Goal: Navigation & Orientation: Find specific page/section

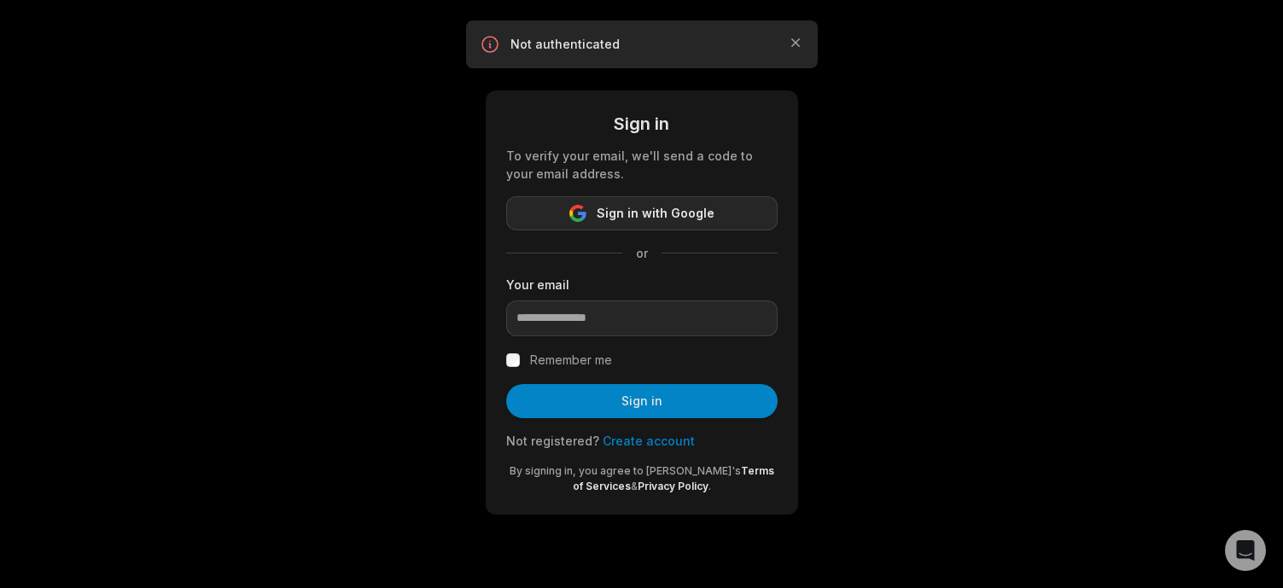
click at [629, 211] on span "Sign in with Google" at bounding box center [656, 213] width 118 height 20
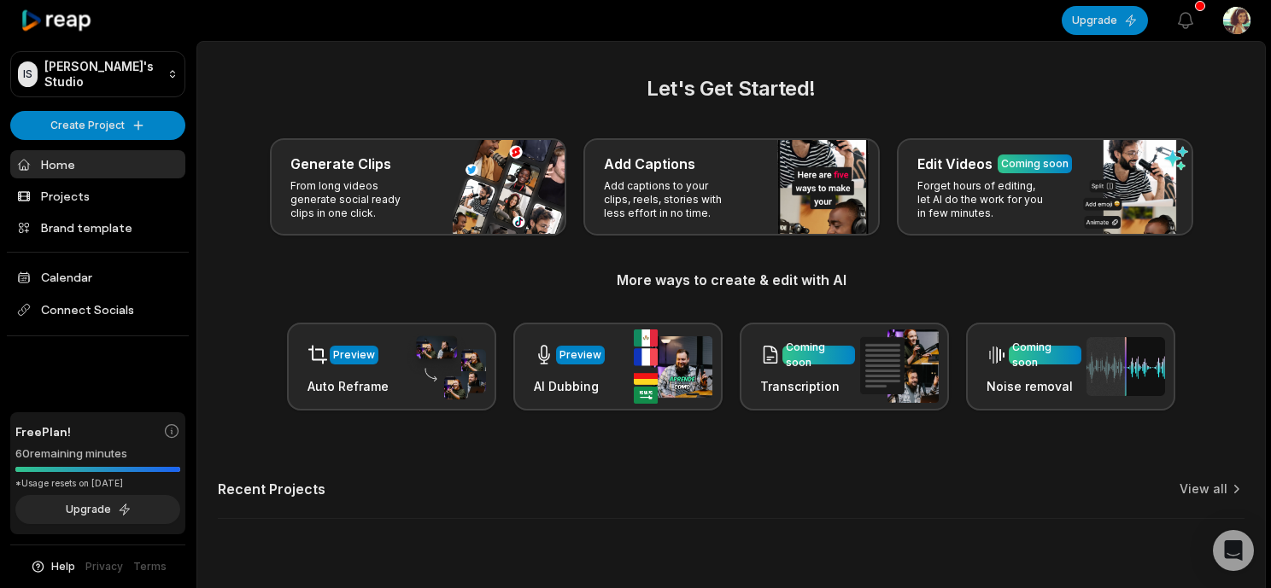
click at [1247, 25] on html "IS [PERSON_NAME]'s Studio Create Project Home Projects Brand template Calendar …" at bounding box center [635, 294] width 1271 height 588
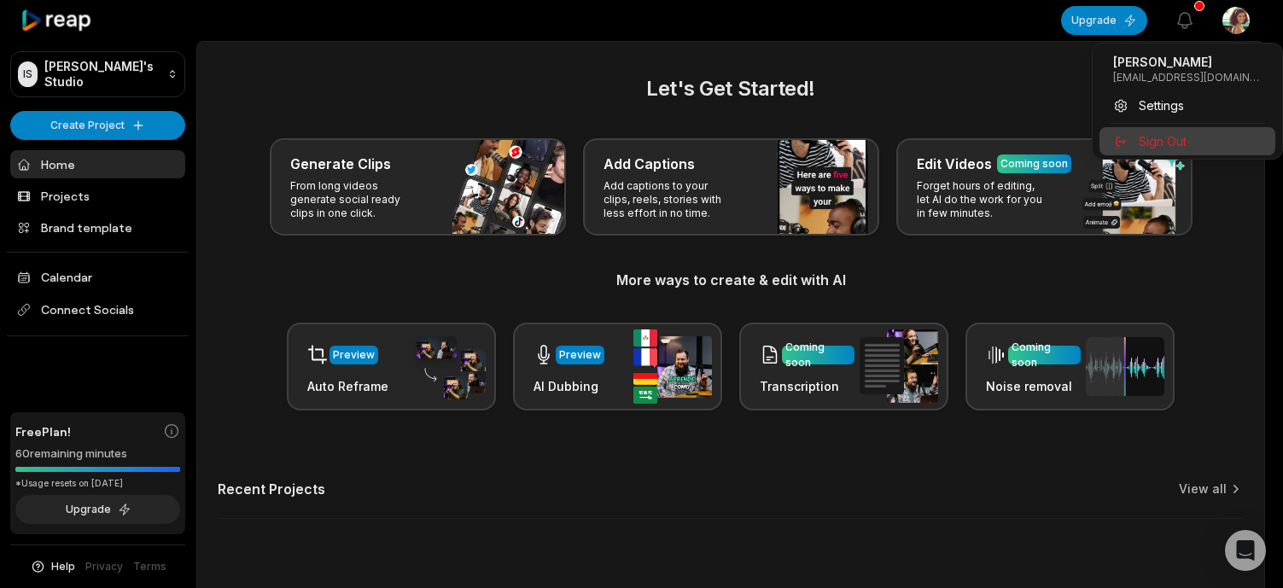
click at [1166, 133] on span "Sign Out" at bounding box center [1163, 141] width 48 height 18
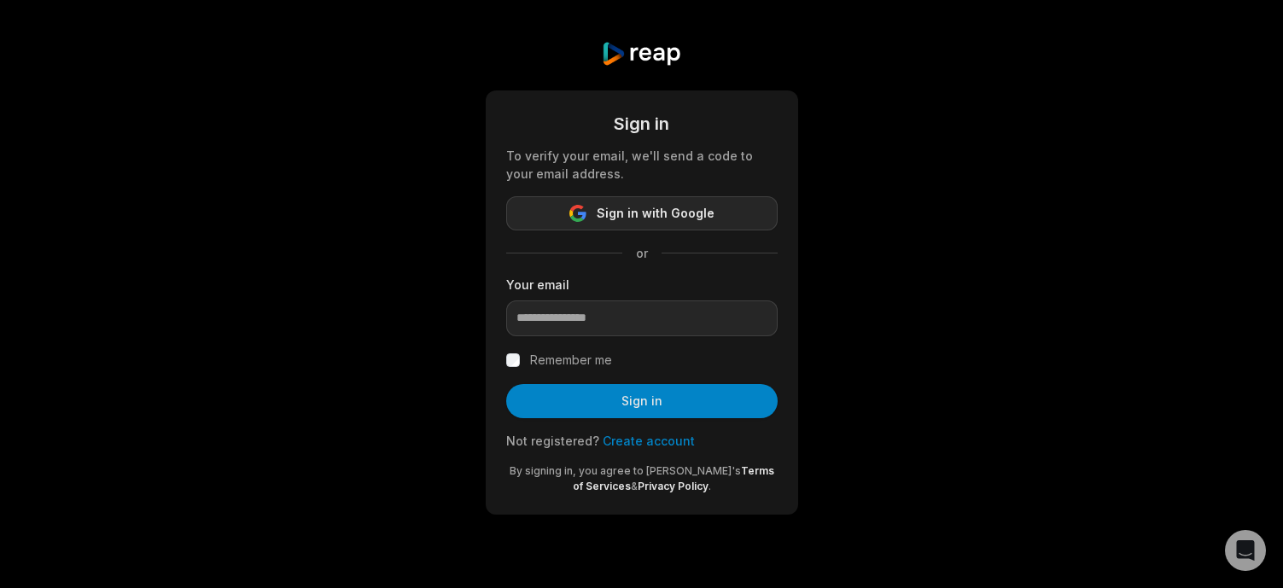
click at [655, 218] on span "Sign in with Google" at bounding box center [656, 213] width 118 height 20
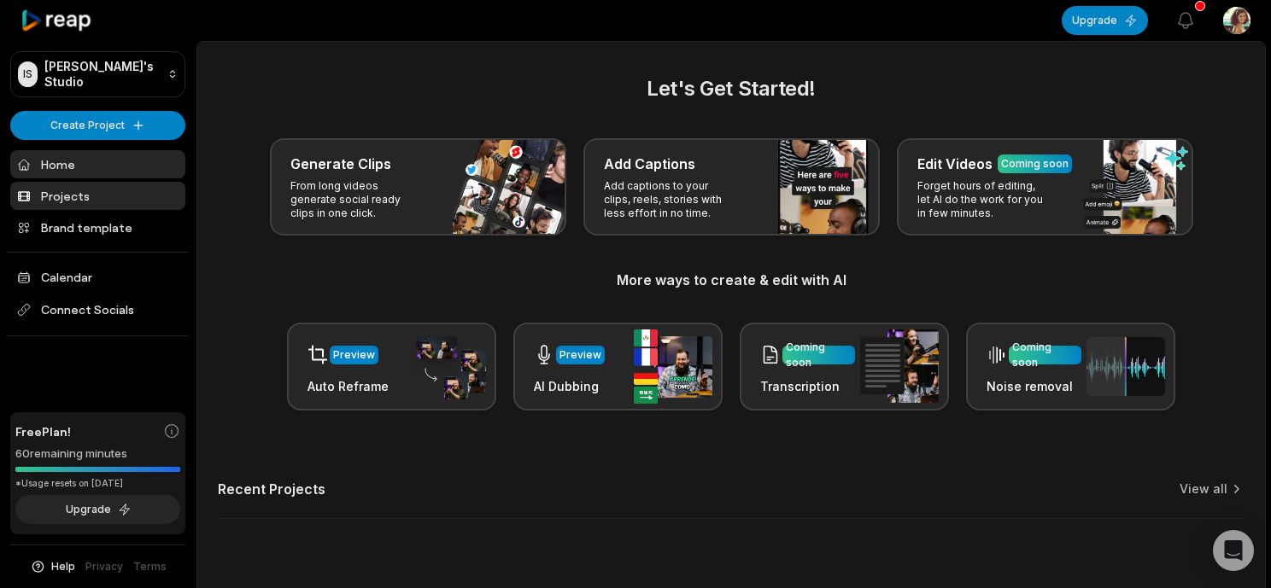
click at [77, 190] on link "Projects" at bounding box center [97, 196] width 175 height 28
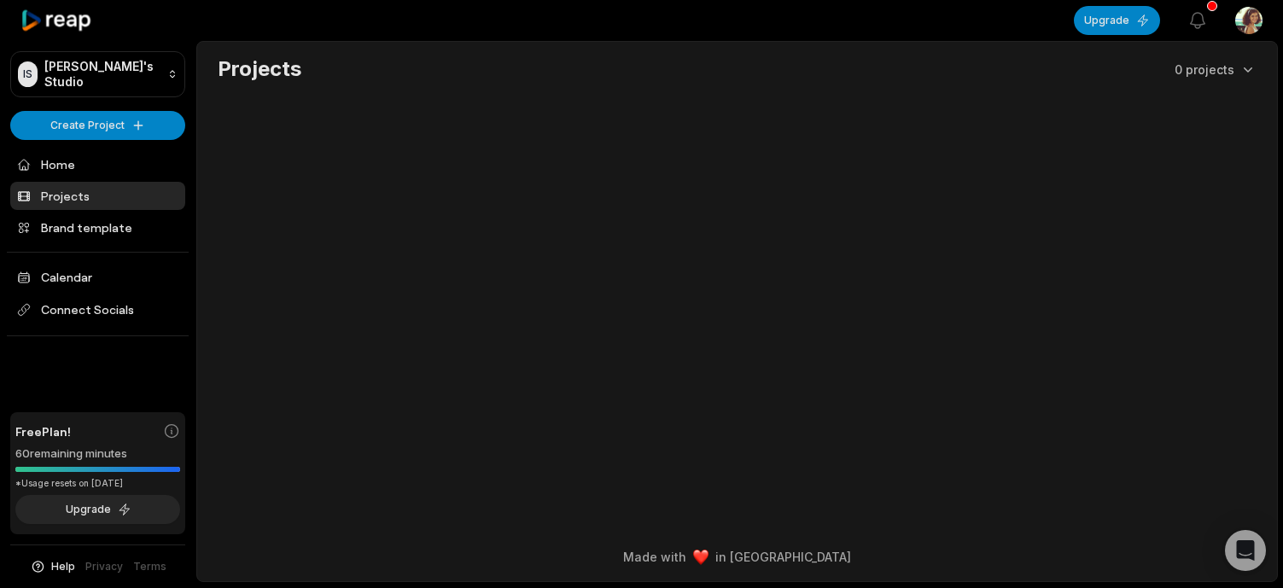
click at [1251, 28] on html "IS [PERSON_NAME]'s Studio Create Project Home Projects Brand template Calendar …" at bounding box center [641, 294] width 1283 height 588
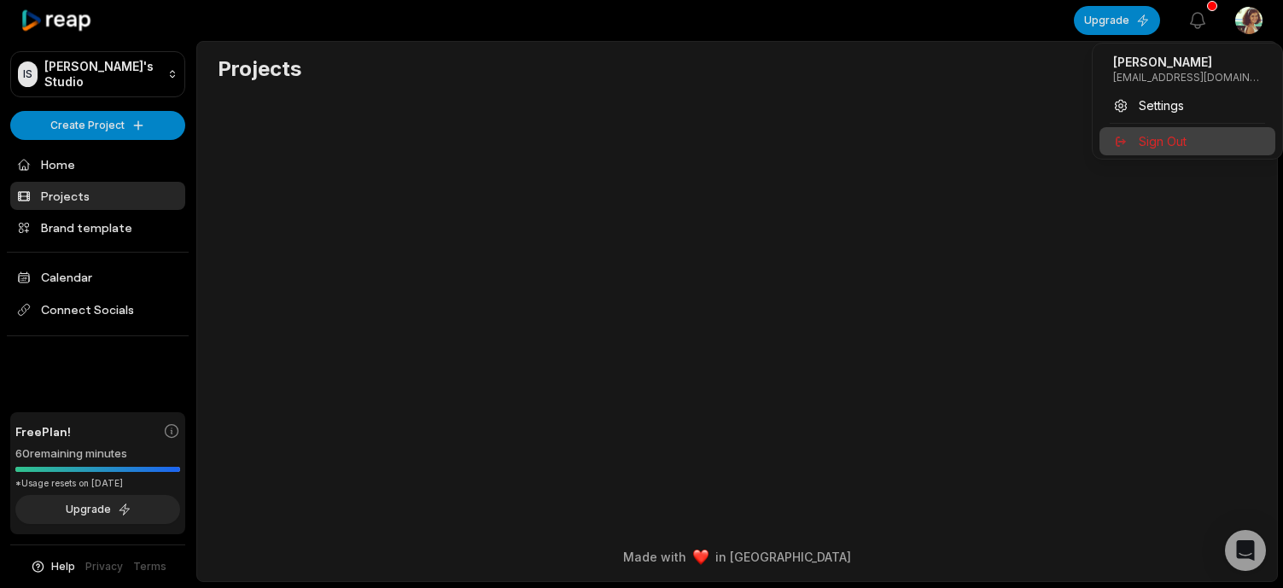
click at [1183, 151] on div "Sign Out" at bounding box center [1188, 141] width 176 height 28
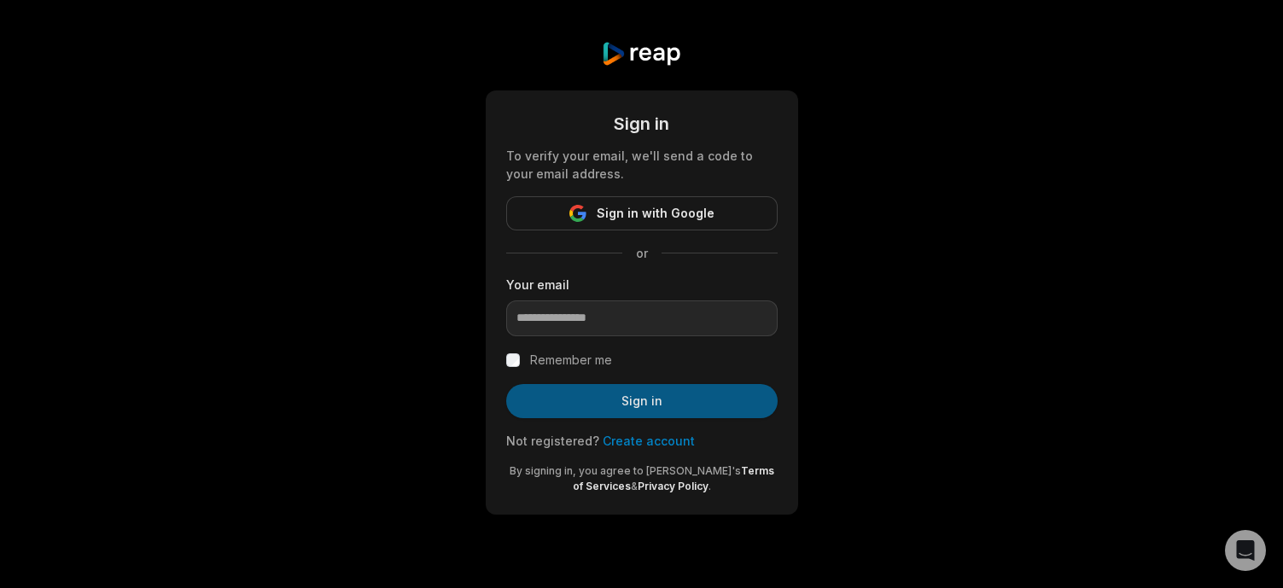
click at [633, 404] on button "Sign in" at bounding box center [642, 401] width 272 height 34
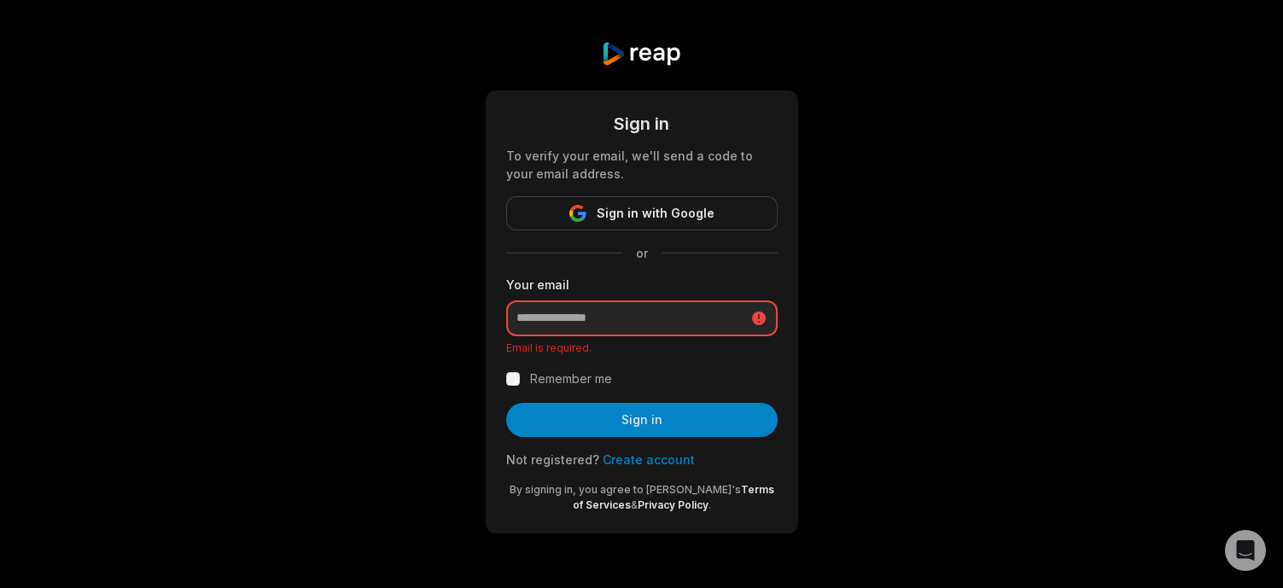
click at [599, 323] on input "email" at bounding box center [642, 319] width 272 height 36
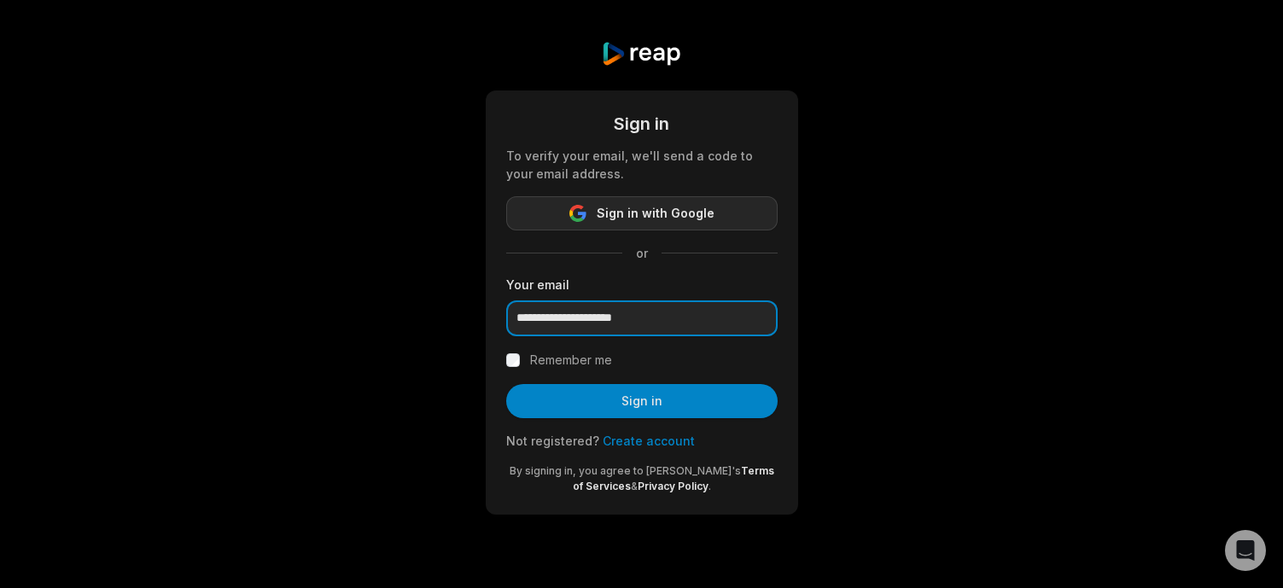
type input "**********"
click at [506, 384] on button "Sign in" at bounding box center [642, 401] width 272 height 34
